Goal: Task Accomplishment & Management: Use online tool/utility

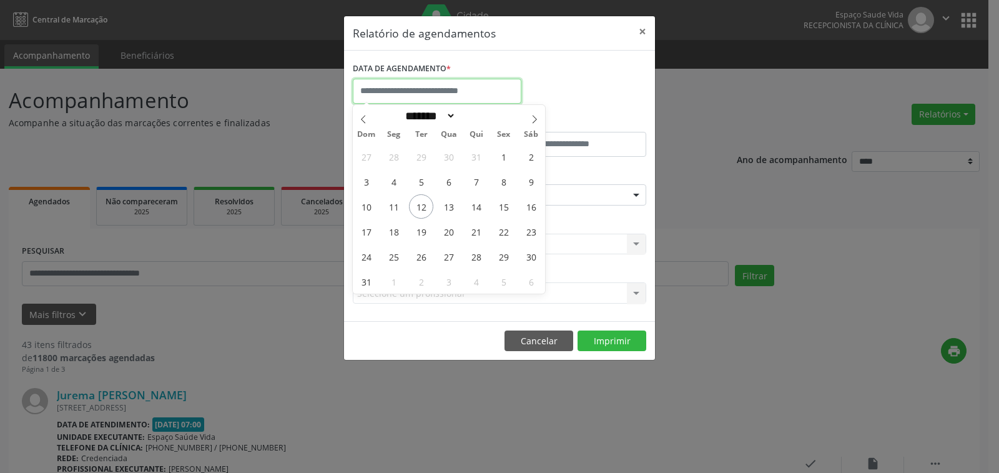
click at [426, 84] on input "text" at bounding box center [437, 91] width 169 height 25
click at [420, 204] on span "12" at bounding box center [421, 206] width 24 height 24
type input "**********"
click at [420, 204] on span "12" at bounding box center [421, 206] width 24 height 24
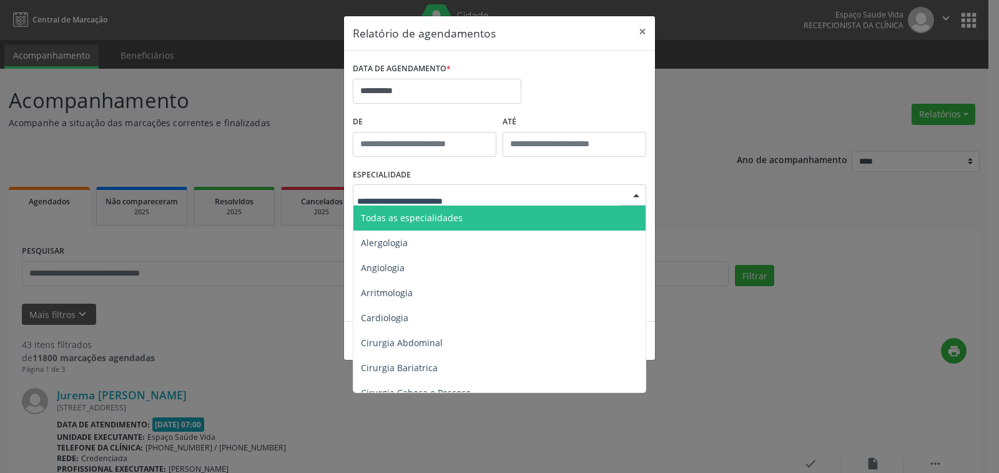
click at [423, 216] on span "Todas as especialidades" at bounding box center [412, 218] width 102 height 12
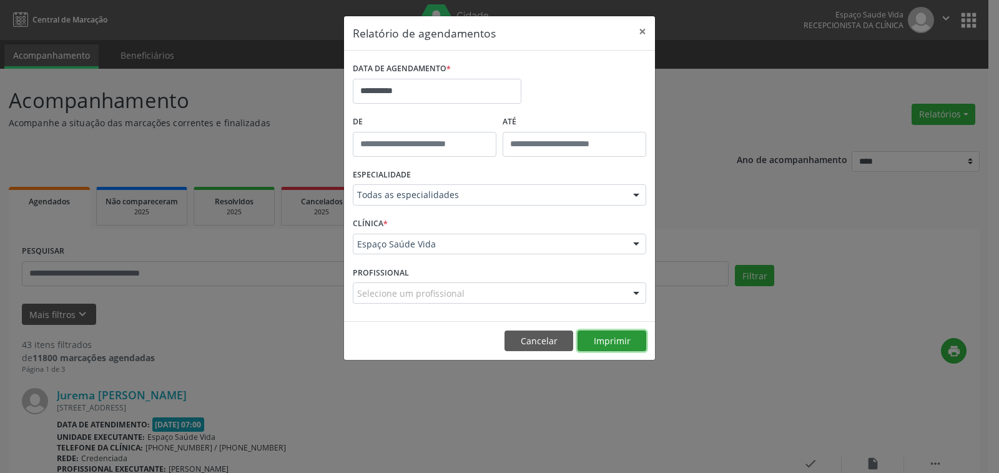
click at [598, 343] on button "Imprimir" at bounding box center [612, 340] width 69 height 21
click at [606, 335] on button "Imprimir" at bounding box center [612, 340] width 69 height 21
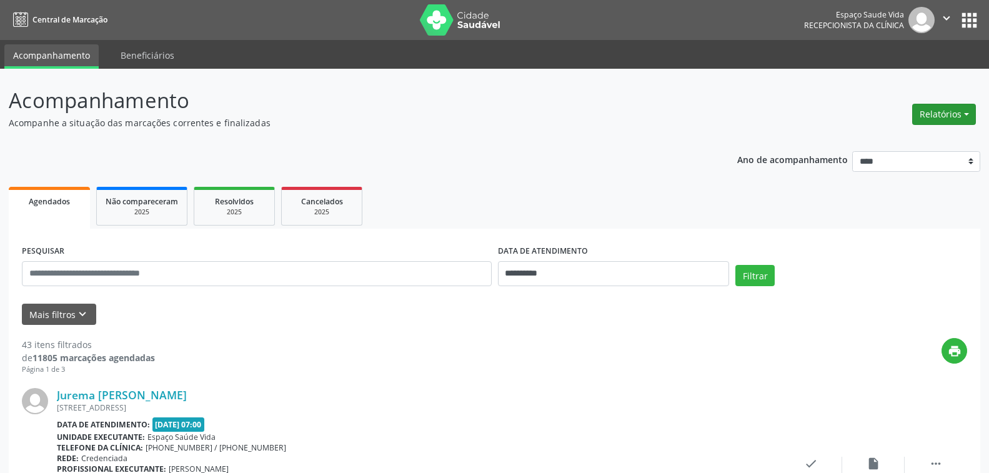
click at [927, 114] on button "Relatórios" at bounding box center [944, 114] width 64 height 21
click at [887, 145] on link "Agendamentos" at bounding box center [909, 140] width 134 height 17
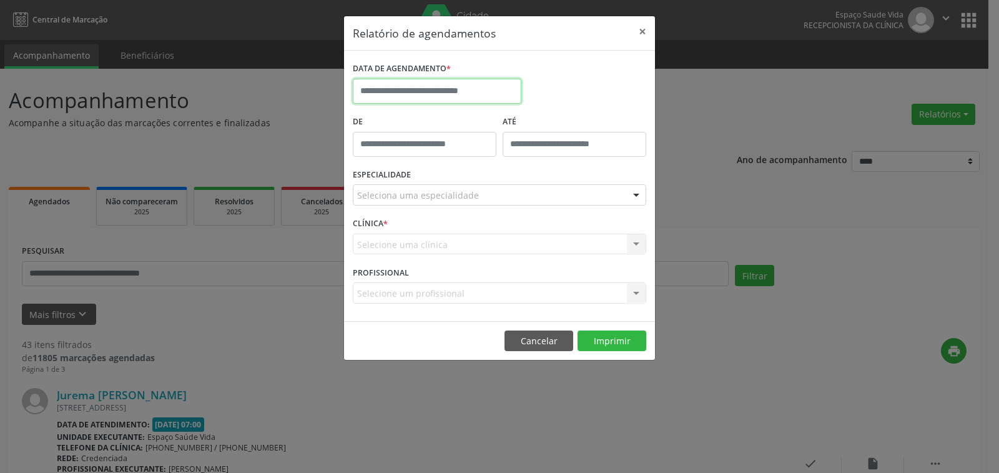
click at [385, 85] on input "text" at bounding box center [437, 91] width 169 height 25
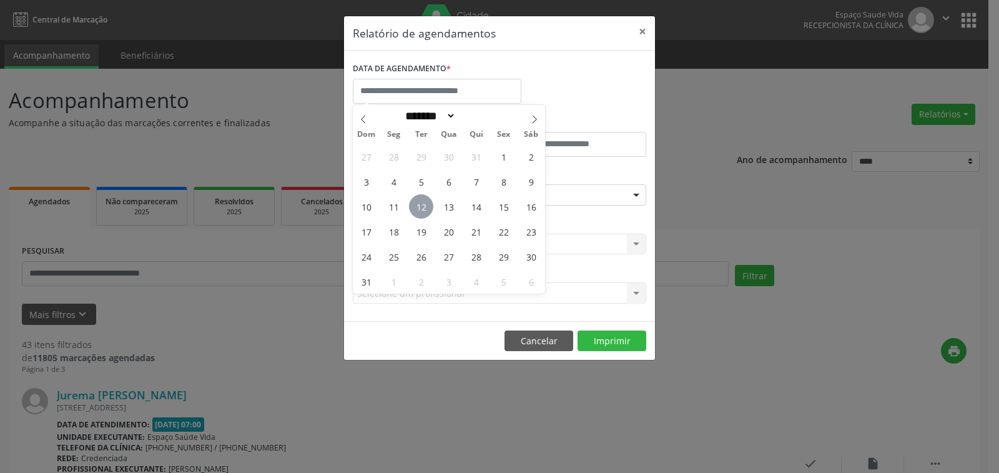
click at [419, 205] on span "12" at bounding box center [421, 206] width 24 height 24
type input "**********"
click at [423, 207] on span "12" at bounding box center [421, 206] width 24 height 24
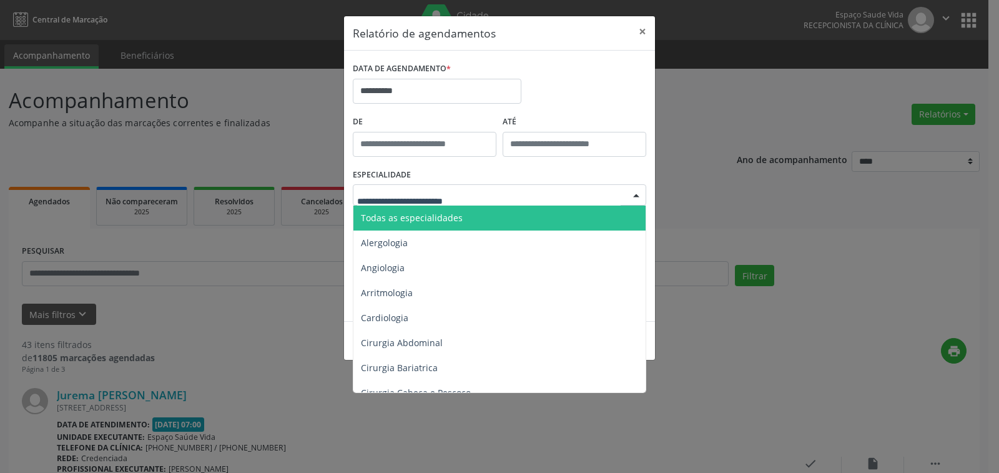
click at [407, 221] on span "Todas as especialidades" at bounding box center [412, 218] width 102 height 12
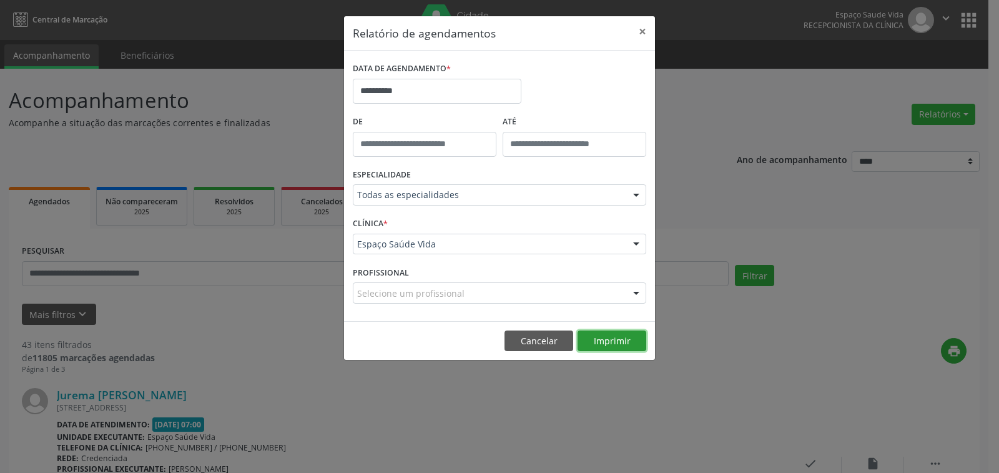
click at [609, 330] on button "Imprimir" at bounding box center [612, 340] width 69 height 21
